Goal: Information Seeking & Learning: Learn about a topic

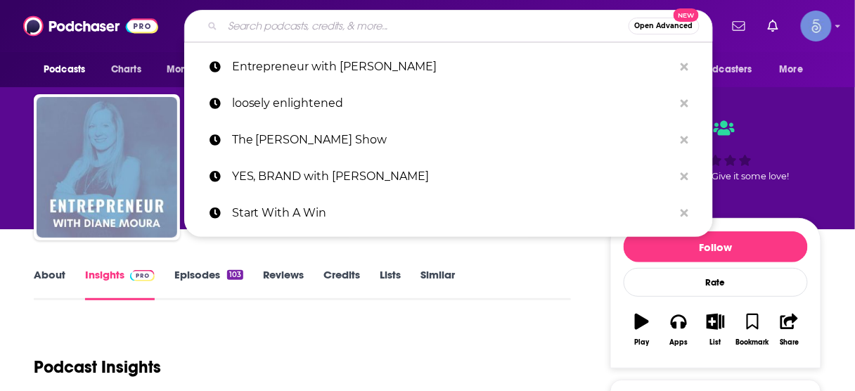
click at [409, 32] on input "Search podcasts, credits, & more..." at bounding box center [426, 26] width 406 height 23
paste input "Pro Mindset® Podcast"
type input "Pro Mindset® Podcast"
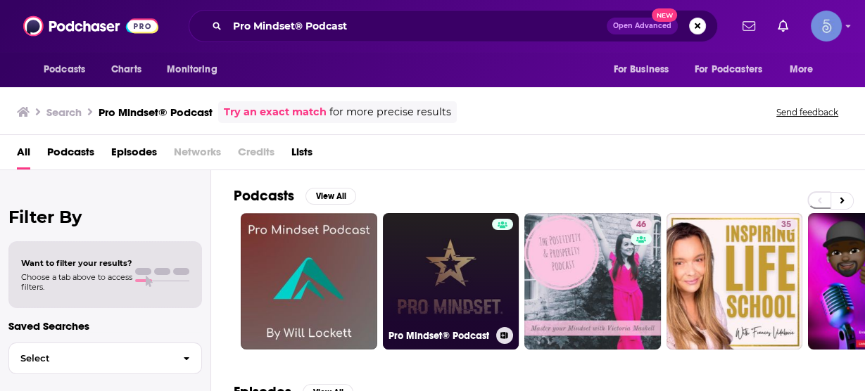
click at [457, 269] on link "Pro Mindset® Podcast" at bounding box center [451, 281] width 136 height 136
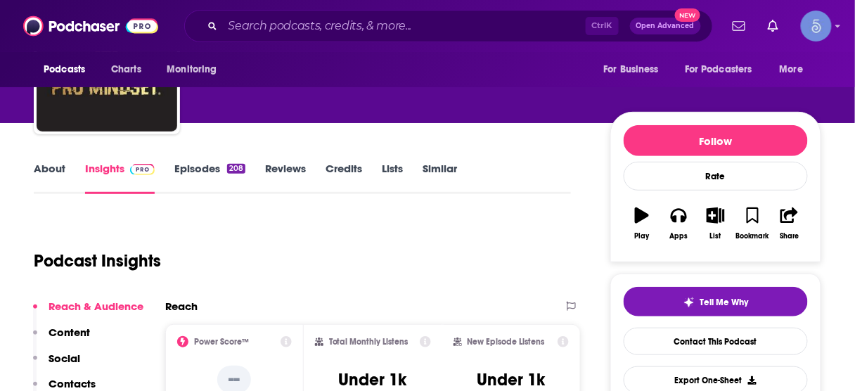
scroll to position [169, 0]
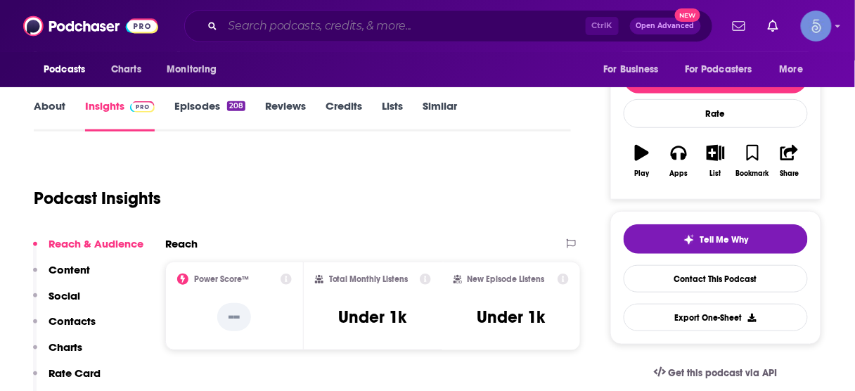
click at [473, 21] on input "Search podcasts, credits, & more..." at bounding box center [404, 26] width 363 height 23
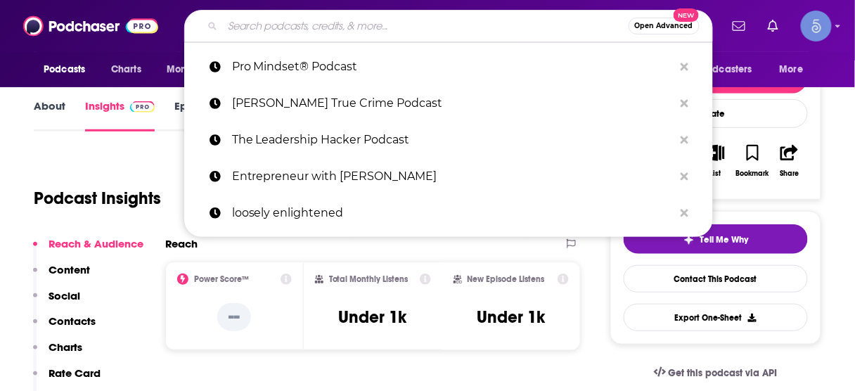
paste input "The End in Mind: Personal Development For Entrepreneurs"
type input "The End in Mind: Personal Development For Entrepreneurs"
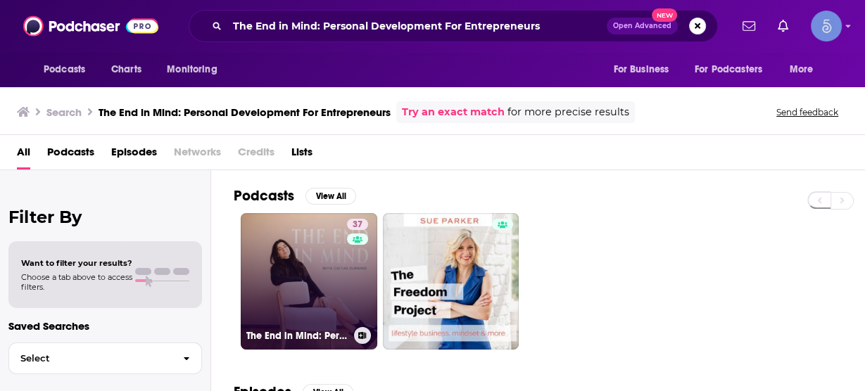
click at [304, 271] on link "37 The End in Mind: Personal Development For Entrepreneurs" at bounding box center [309, 281] width 136 height 136
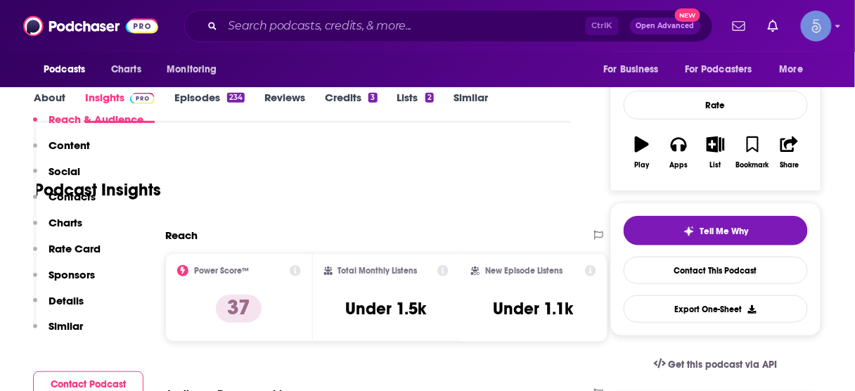
scroll to position [56, 0]
